Goal: Information Seeking & Learning: Find specific page/section

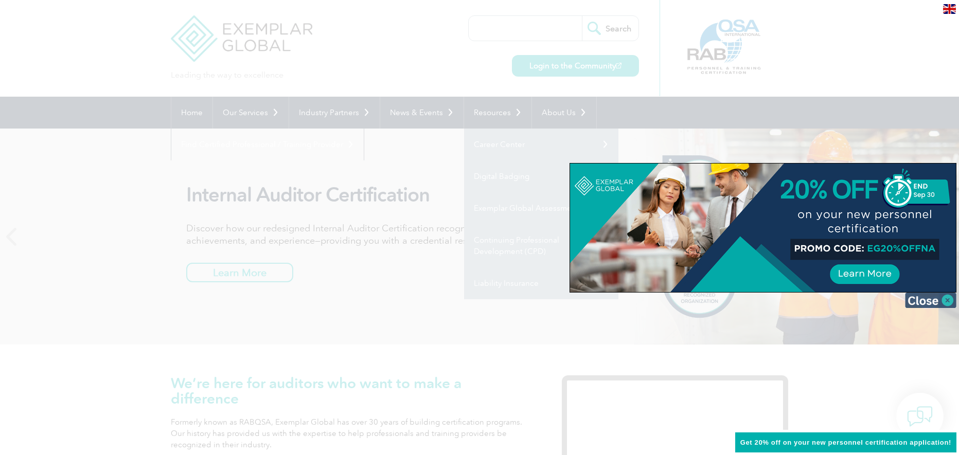
click at [921, 304] on img at bounding box center [930, 300] width 51 height 15
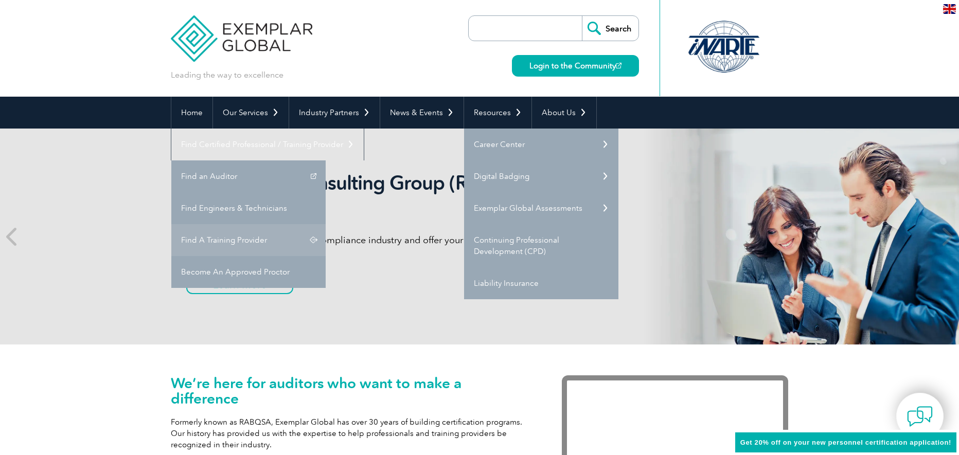
click at [326, 224] on link "Find A Training Provider" at bounding box center [248, 240] width 154 height 32
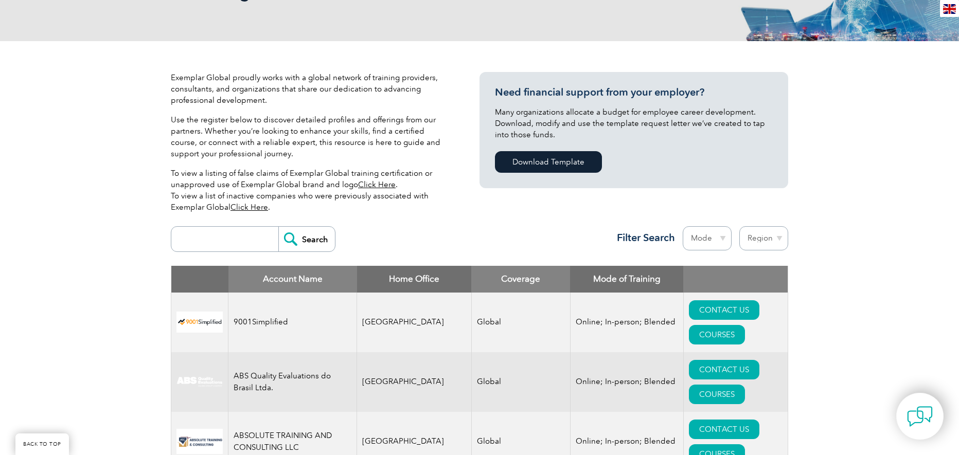
scroll to position [257, 0]
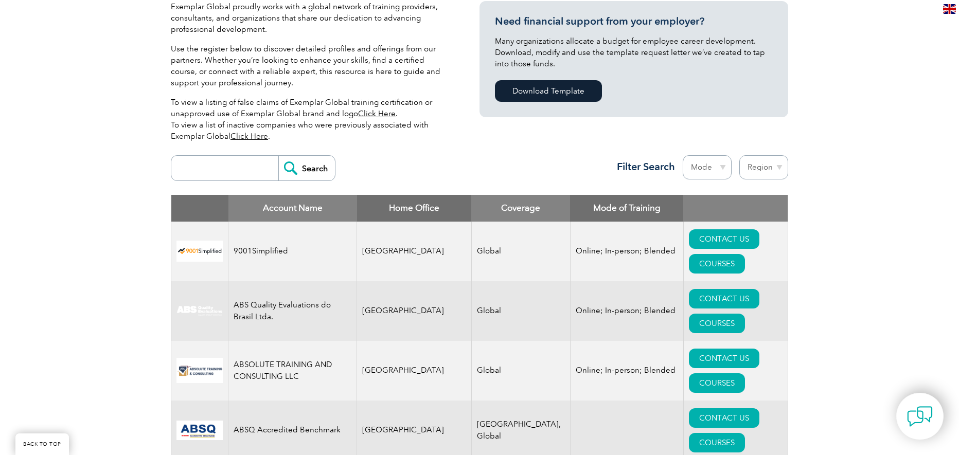
click at [242, 172] on input "search" at bounding box center [228, 168] width 102 height 25
click at [771, 170] on select "Region [GEOGRAPHIC_DATA] [GEOGRAPHIC_DATA] [GEOGRAPHIC_DATA] [GEOGRAPHIC_DATA] …" at bounding box center [764, 167] width 49 height 24
select select "[GEOGRAPHIC_DATA]"
click at [740, 155] on select "Region [GEOGRAPHIC_DATA] [GEOGRAPHIC_DATA] [GEOGRAPHIC_DATA] [GEOGRAPHIC_DATA] …" at bounding box center [764, 167] width 49 height 24
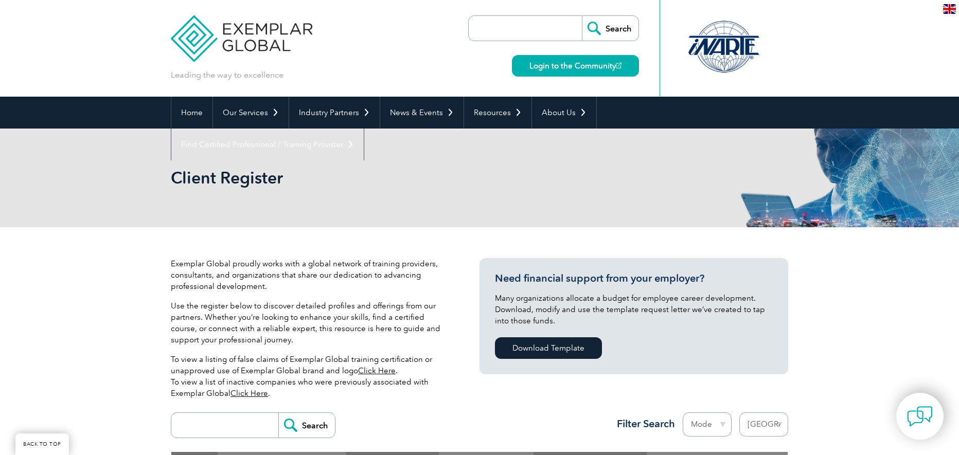
select select "[GEOGRAPHIC_DATA]"
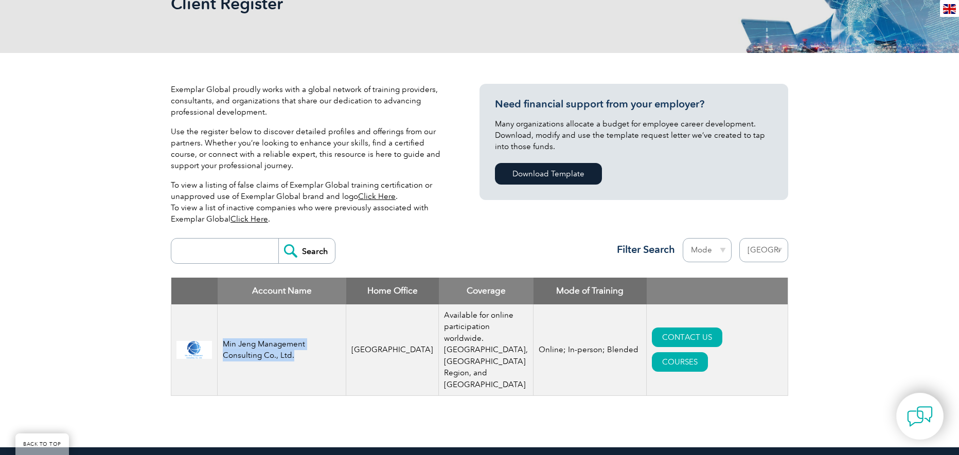
drag, startPoint x: 223, startPoint y: 345, endPoint x: 317, endPoint y: 360, distance: 94.9
click at [317, 360] on td "Min Jeng Management Consulting Co., Ltd." at bounding box center [282, 351] width 129 height 92
copy td "Min Jeng Management Consulting Co., Ltd."
click at [837, 193] on div "Exemplar Global proudly works with a global network of training providers, cons…" at bounding box center [479, 250] width 959 height 395
